Goal: Task Accomplishment & Management: Manage account settings

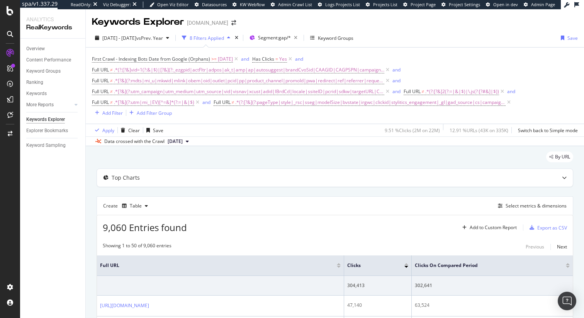
scroll to position [11, 0]
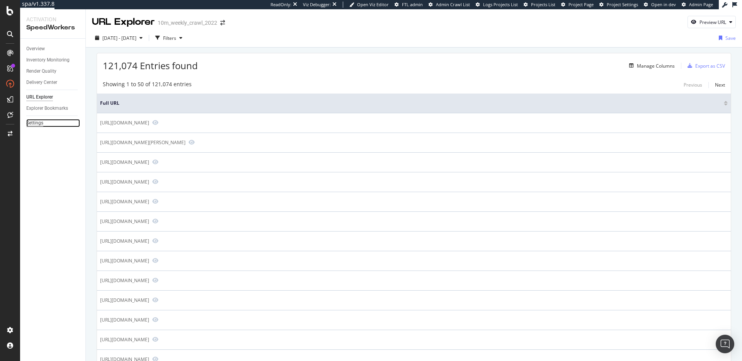
click at [38, 124] on div "Settings" at bounding box center [34, 123] width 17 height 8
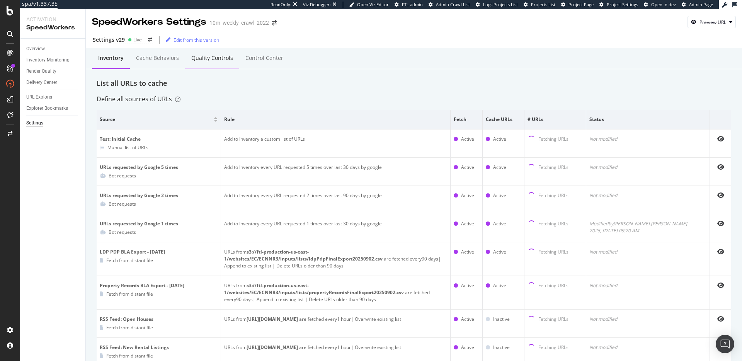
click at [208, 54] on div "Quality Controls" at bounding box center [212, 58] width 42 height 8
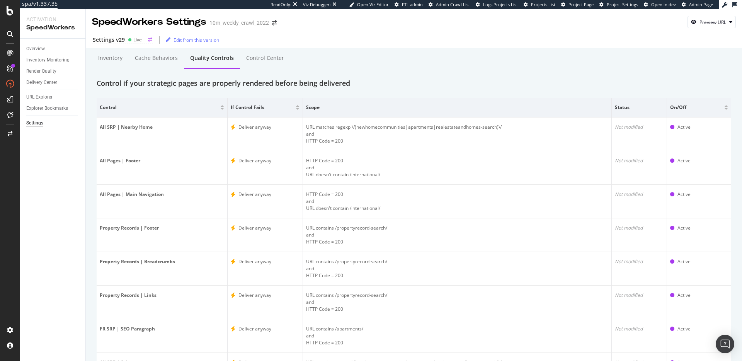
click at [124, 38] on div "Settings v29" at bounding box center [109, 40] width 32 height 8
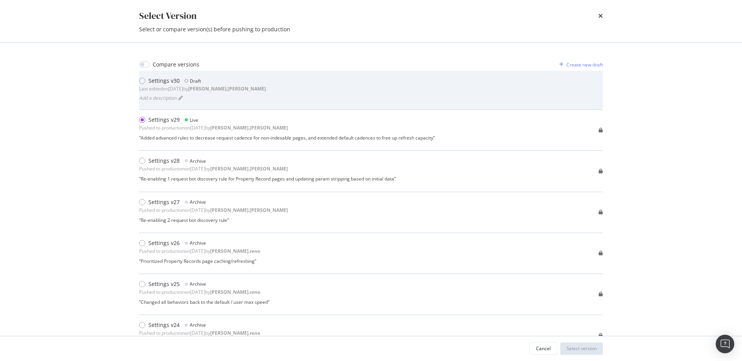
click at [242, 88] on b "robert.salerno" at bounding box center [227, 88] width 78 height 7
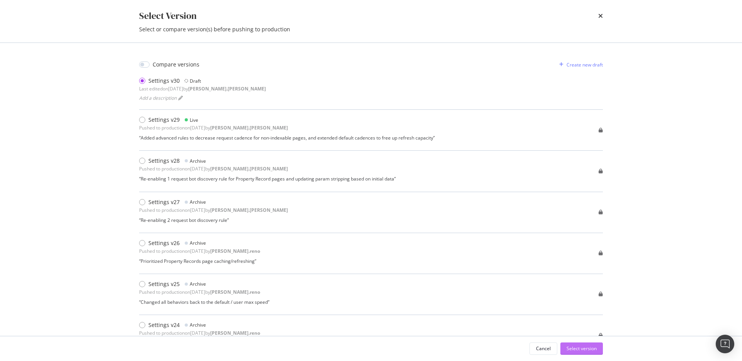
click at [595, 347] on div "Select version" at bounding box center [581, 348] width 30 height 7
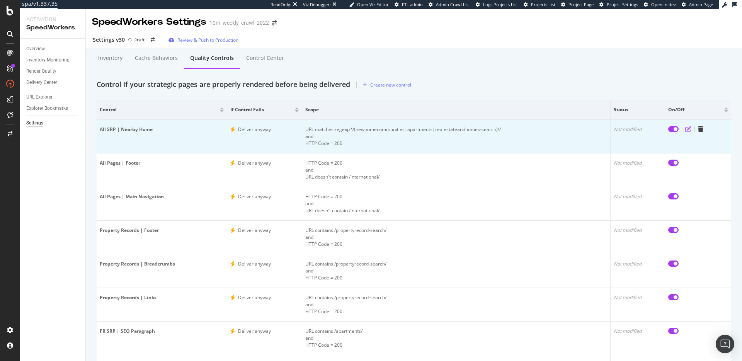
click at [685, 130] on icon "edit" at bounding box center [688, 129] width 6 height 6
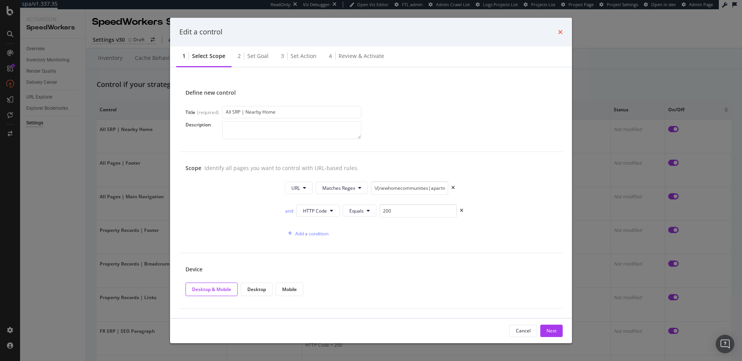
click at [559, 33] on icon "times" at bounding box center [560, 32] width 5 height 6
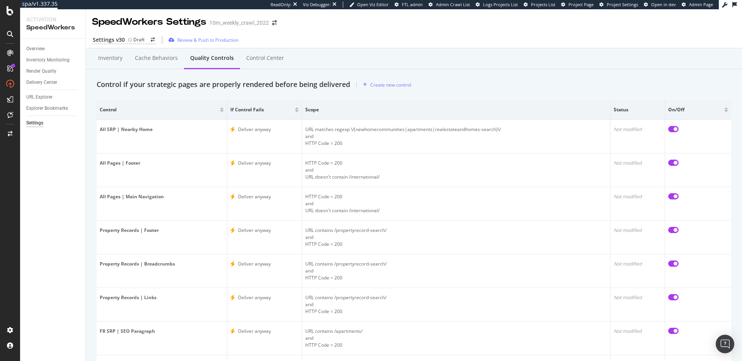
scroll to position [28, 0]
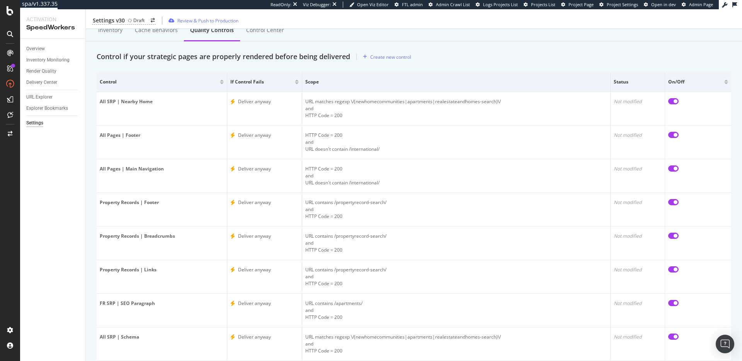
click at [468, 52] on div "Control if your strategic pages are properly rendered before being delivered Cr…" at bounding box center [414, 57] width 635 height 12
click at [491, 44] on div "Inventory Cache behaviors Quality Controls Control Center" at bounding box center [414, 38] width 635 height 25
click at [516, 54] on div "Control if your strategic pages are properly rendered before being delivered Cr…" at bounding box center [414, 57] width 635 height 12
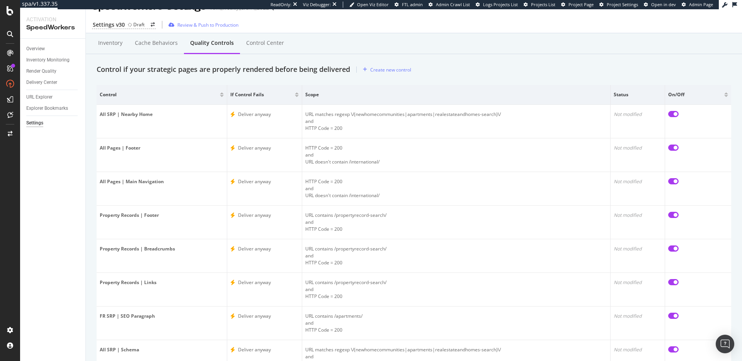
scroll to position [0, 0]
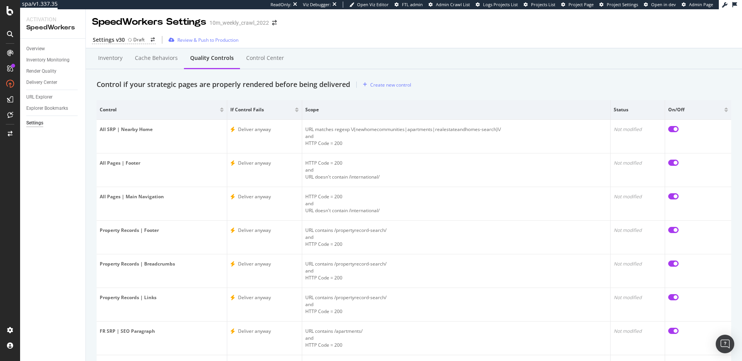
click at [522, 48] on div "Settings v30 Draft Review & Push to Production" at bounding box center [414, 39] width 656 height 20
